Goal: Task Accomplishment & Management: Manage account settings

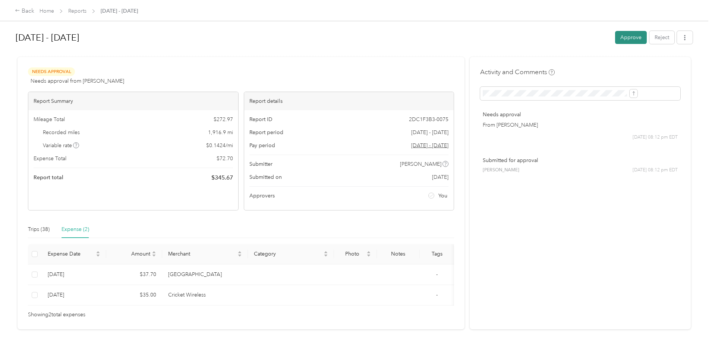
click at [615, 41] on button "Approve" at bounding box center [631, 37] width 32 height 13
